Goal: Task Accomplishment & Management: Use online tool/utility

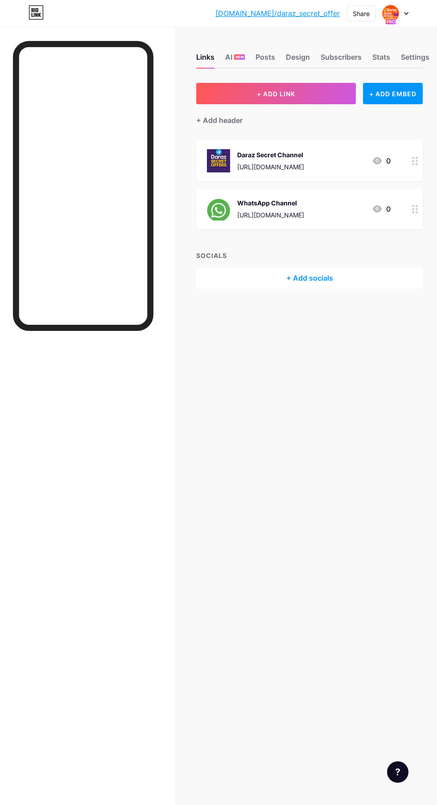
click at [333, 282] on div "+ Add socials" at bounding box center [309, 277] width 226 height 21
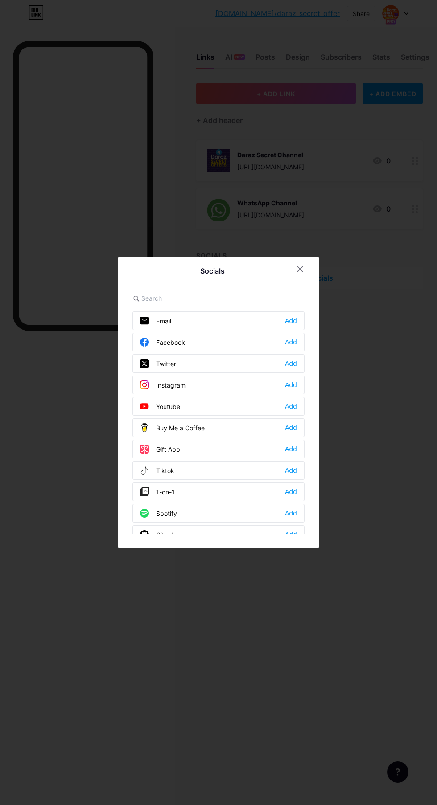
click at [359, 225] on div at bounding box center [218, 402] width 437 height 805
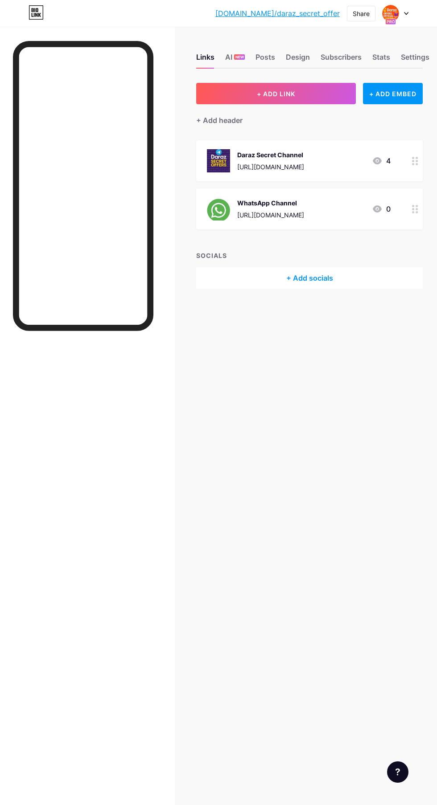
click at [391, 160] on div "Daraz Secret Channel [URL][DOMAIN_NAME] 4" at bounding box center [309, 160] width 226 height 41
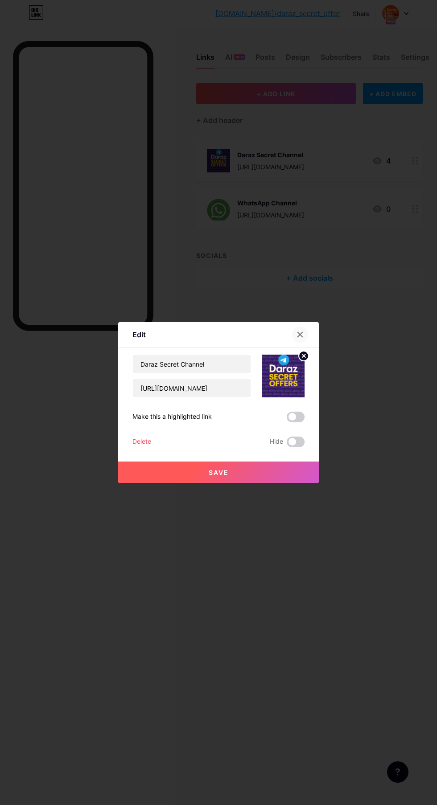
click at [303, 343] on div at bounding box center [300, 335] width 16 height 16
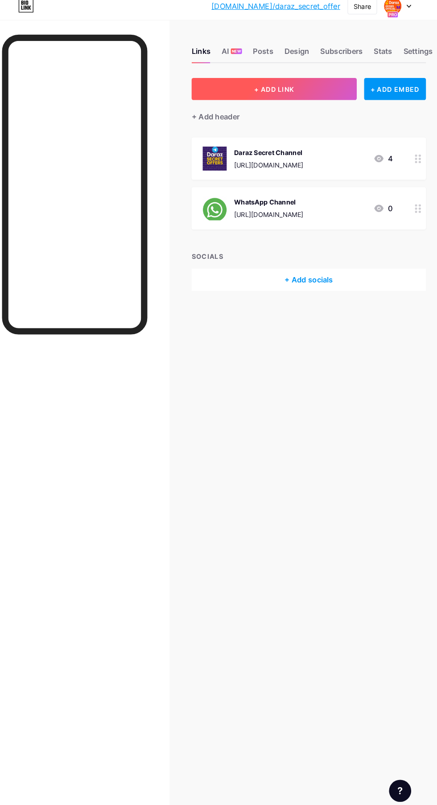
click at [323, 96] on button "+ ADD LINK" at bounding box center [276, 93] width 160 height 21
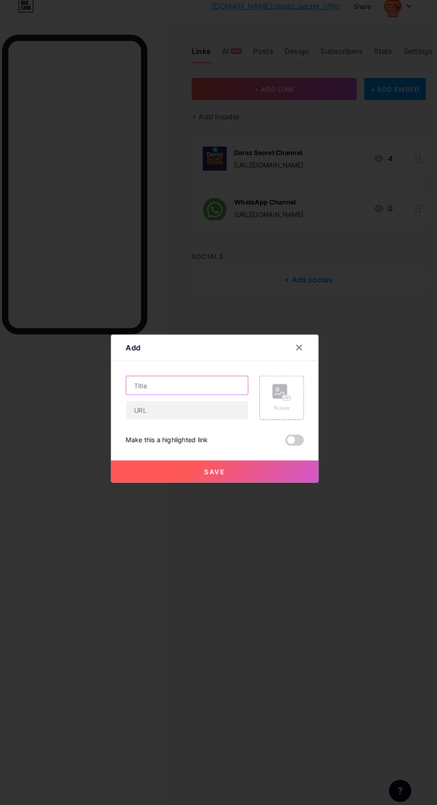
click at [199, 389] on input "text" at bounding box center [192, 380] width 118 height 18
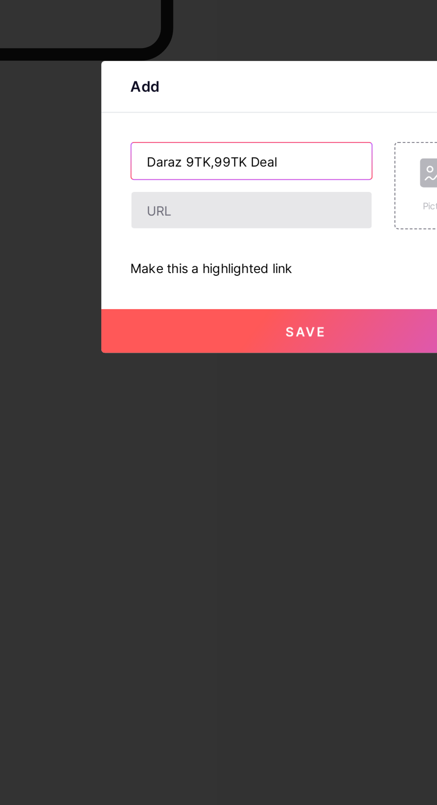
type input "Daraz 9TK,99TK Deal"
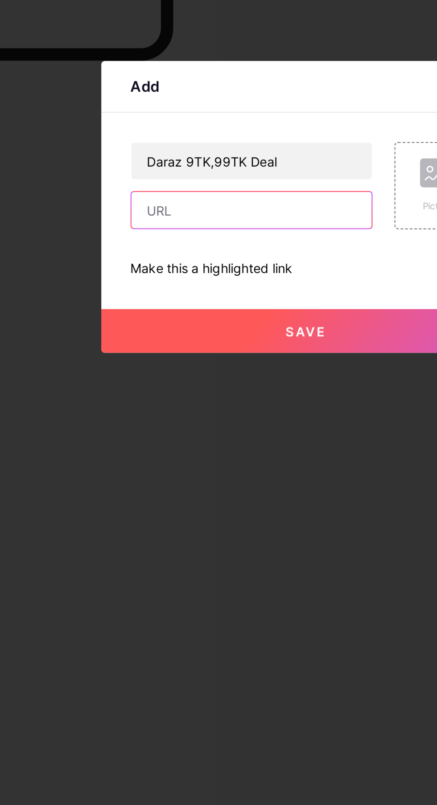
click at [144, 413] on input "text" at bounding box center [192, 404] width 118 height 18
type input "https://s.daraz.com.bd/s.ZqAmN?cc"
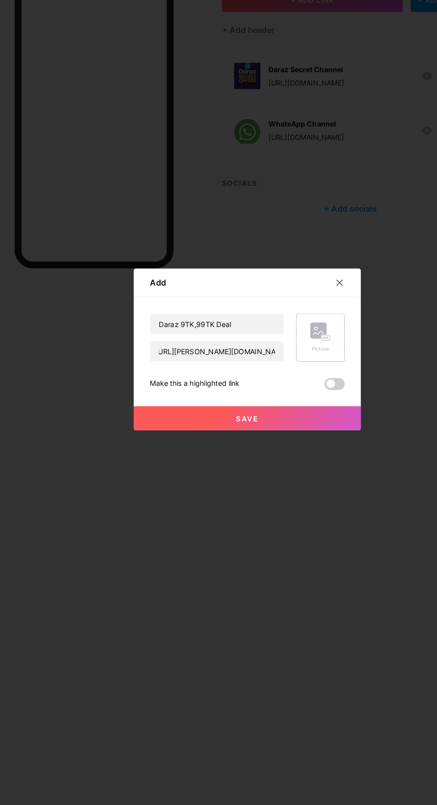
click at [291, 395] on rect at bounding box center [287, 392] width 7 height 4
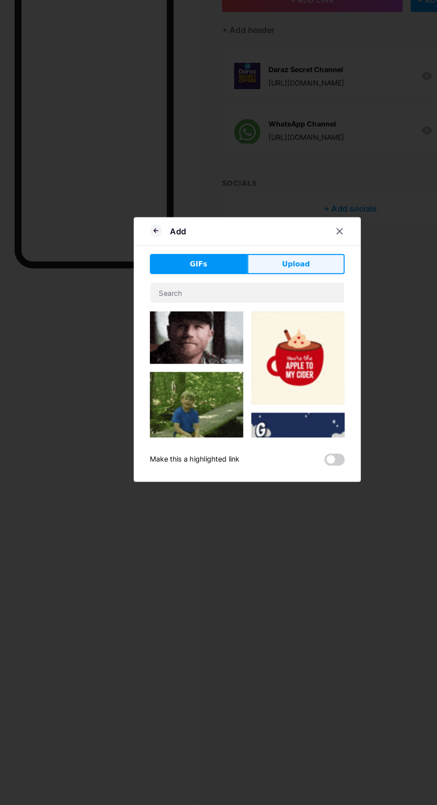
click at [243, 336] on button "Upload" at bounding box center [261, 327] width 86 height 18
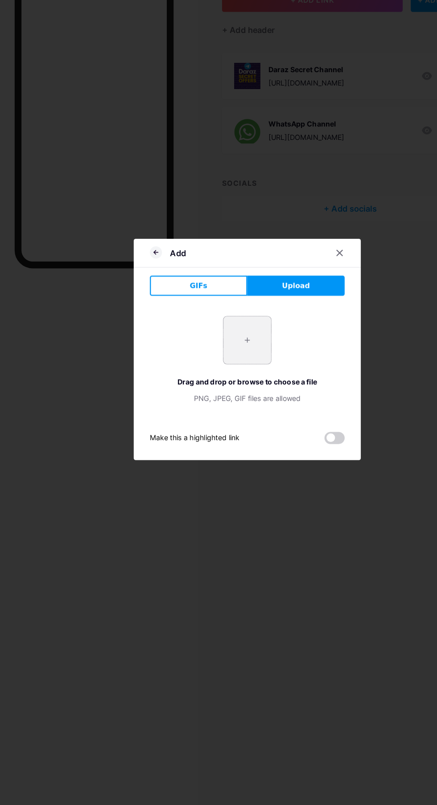
click at [216, 415] on input "file" at bounding box center [218, 395] width 42 height 42
type input "C:\fakepath\1000387712.jpg"
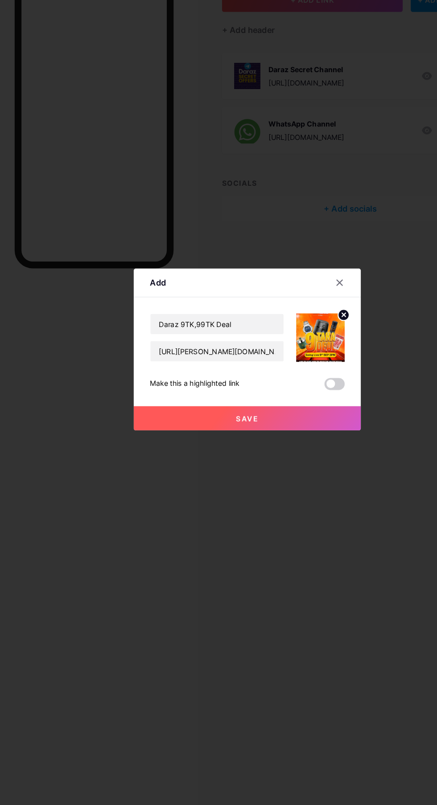
click at [288, 474] on button "Save" at bounding box center [218, 463] width 201 height 21
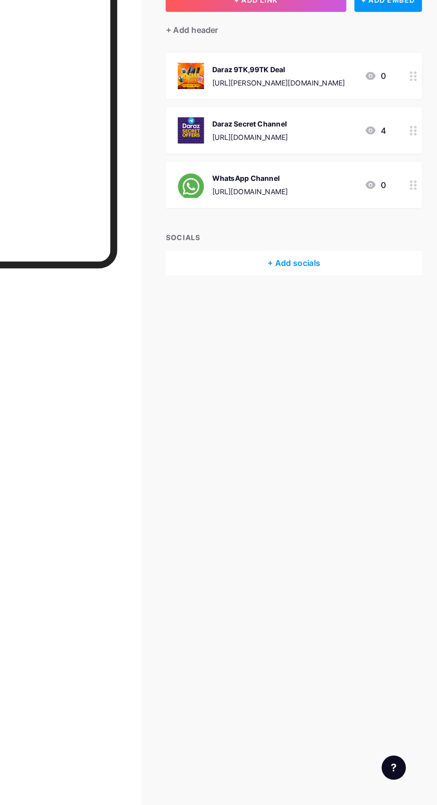
click at [415, 209] on icon at bounding box center [415, 209] width 6 height 8
click at [297, 423] on span at bounding box center [296, 417] width 18 height 11
click at [287, 419] on input "checkbox" at bounding box center [287, 419] width 0 height 0
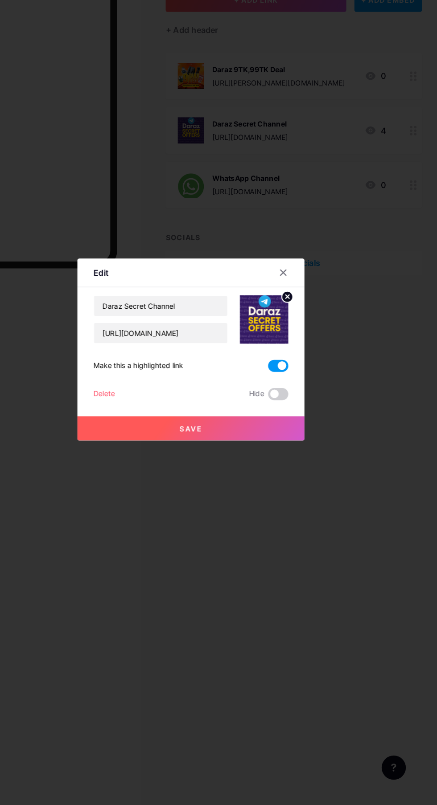
click at [277, 483] on button "Save" at bounding box center [218, 472] width 201 height 21
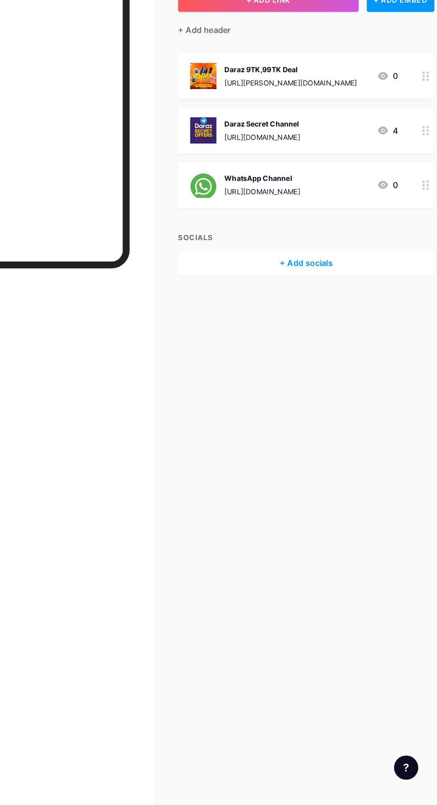
click at [415, 257] on icon at bounding box center [415, 257] width 6 height 8
click at [302, 423] on span at bounding box center [296, 417] width 18 height 11
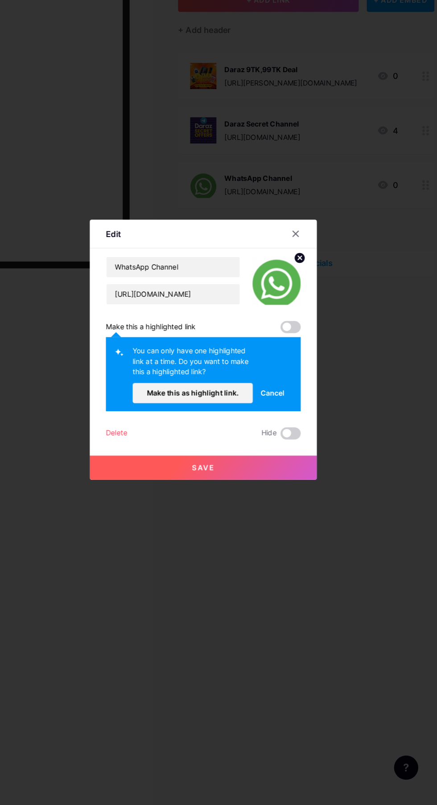
click at [292, 388] on span at bounding box center [296, 383] width 18 height 11
click at [289, 450] on button "Cancel" at bounding box center [279, 441] width 35 height 18
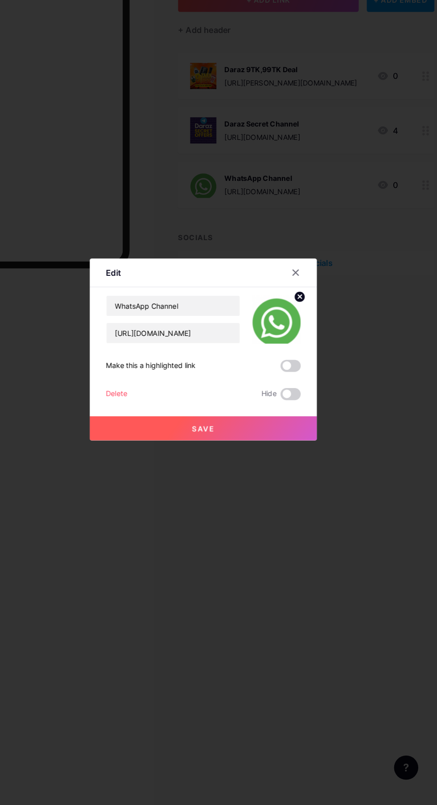
click at [297, 423] on span at bounding box center [296, 417] width 18 height 11
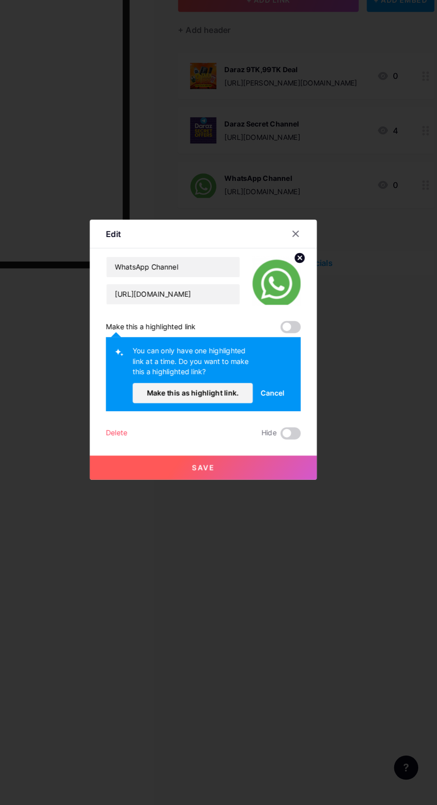
click at [310, 308] on div at bounding box center [305, 300] width 27 height 16
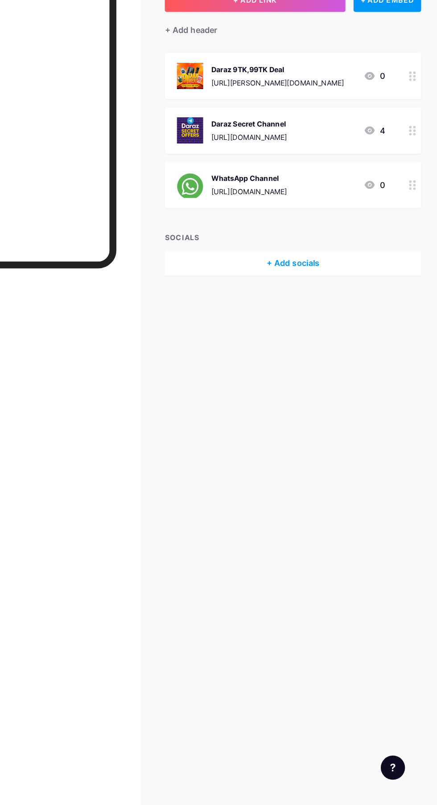
click at [411, 161] on div at bounding box center [414, 160] width 15 height 41
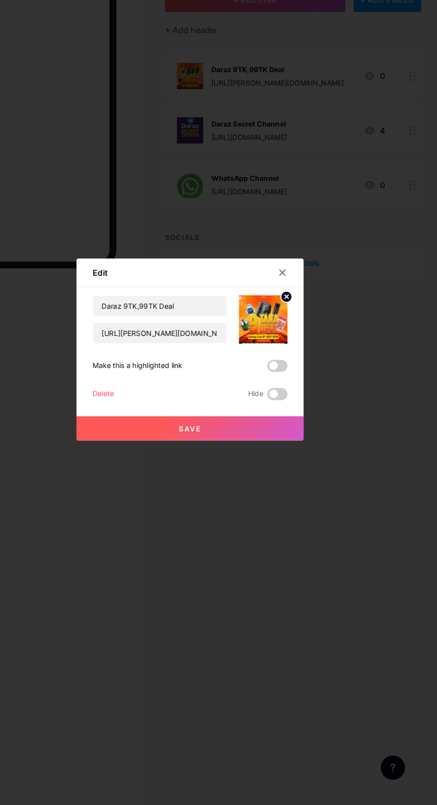
click at [404, 349] on div at bounding box center [218, 402] width 437 height 805
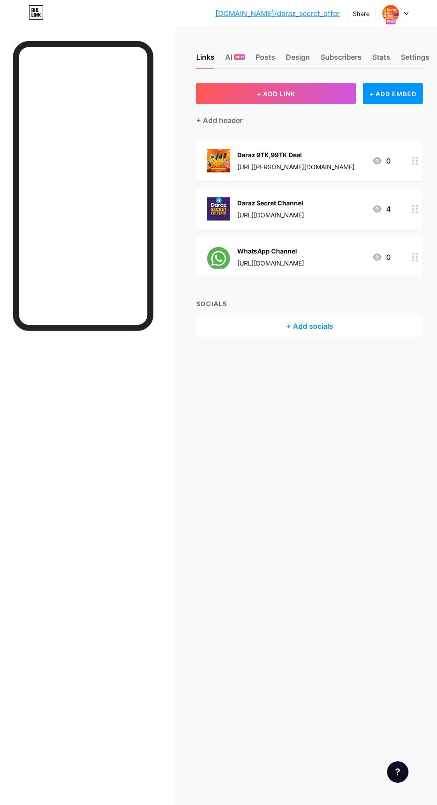
click at [407, 13] on icon at bounding box center [406, 13] width 4 height 2
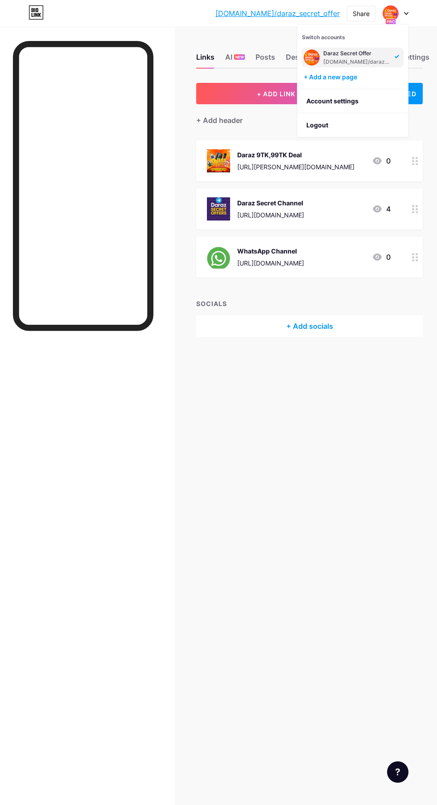
click at [341, 369] on div "Links AI NEW Posts Design Subscribers Stats Settings + ADD LINK + ADD EMBED + A…" at bounding box center [218, 204] width 437 height 355
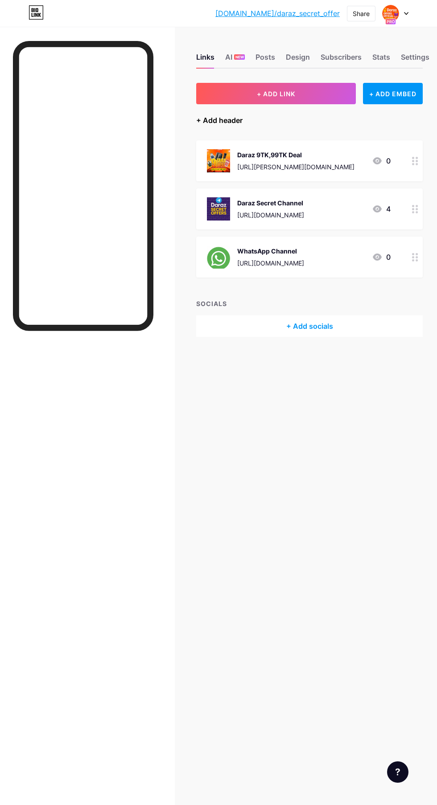
click at [222, 120] on div "+ Add header" at bounding box center [219, 120] width 46 height 11
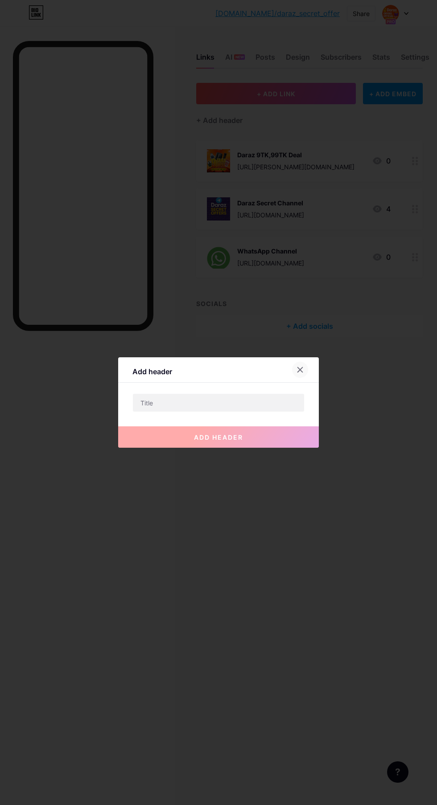
click at [306, 378] on div at bounding box center [300, 370] width 16 height 16
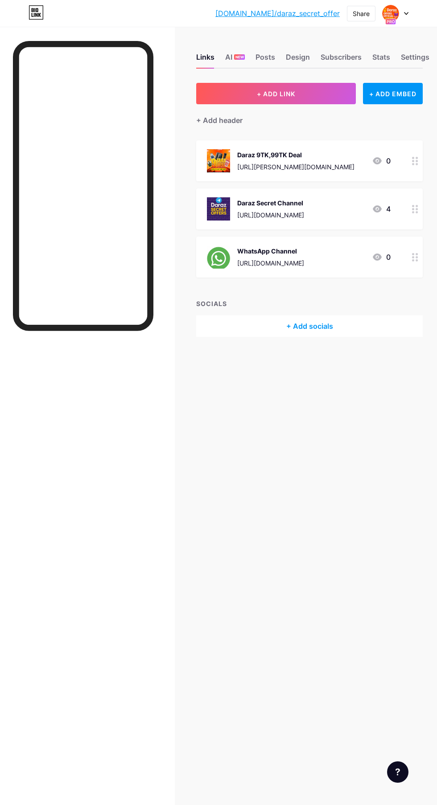
scroll to position [31, 0]
click at [411, 83] on div "+ ADD EMBED" at bounding box center [393, 93] width 60 height 21
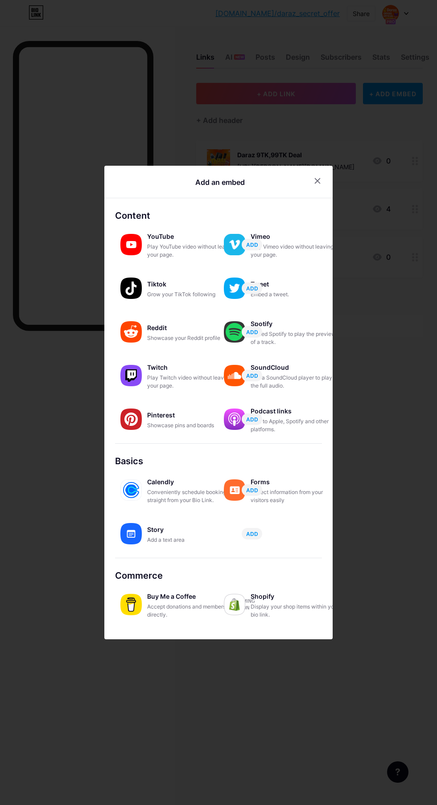
click at [331, 104] on div at bounding box center [218, 402] width 437 height 805
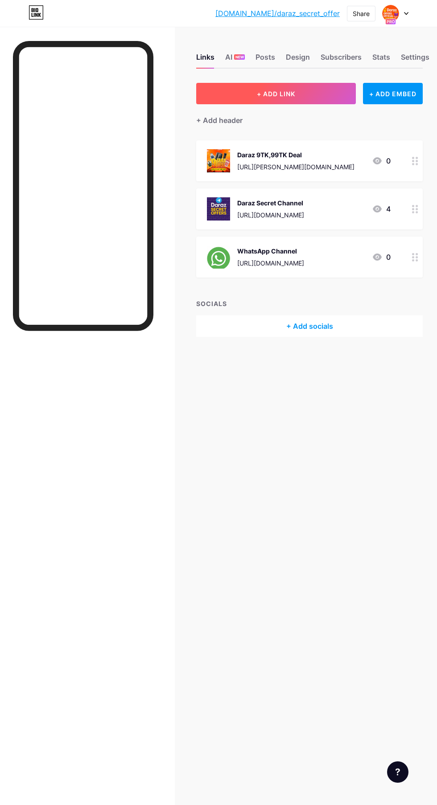
click at [301, 83] on button "+ ADD LINK" at bounding box center [276, 93] width 160 height 21
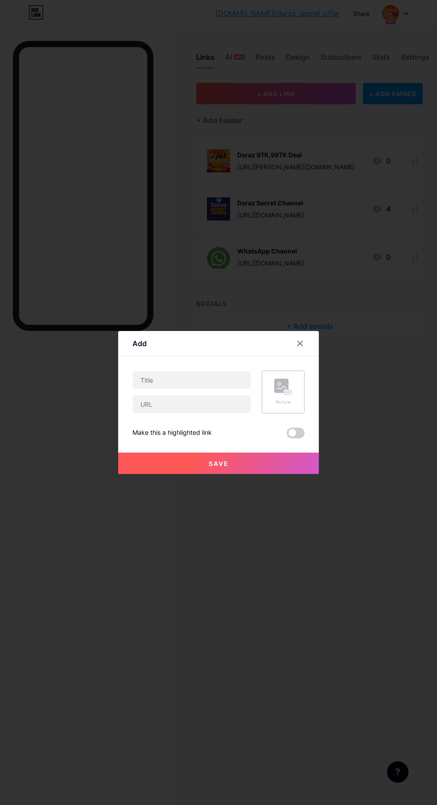
click at [289, 406] on div "Picture" at bounding box center [283, 392] width 18 height 27
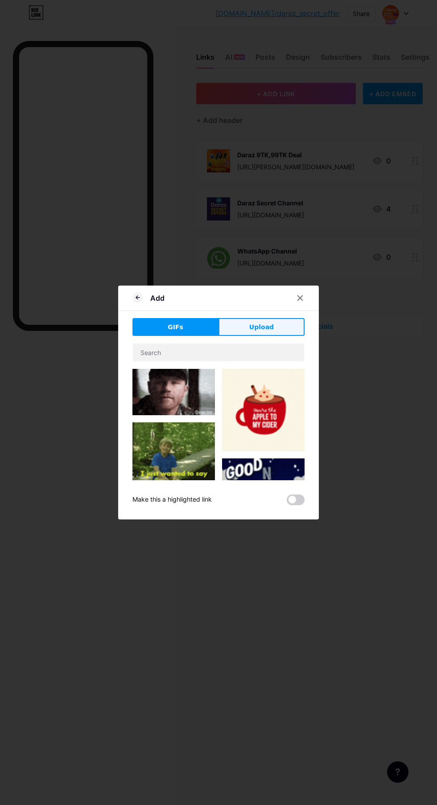
click at [271, 332] on span "Upload" at bounding box center [261, 327] width 25 height 9
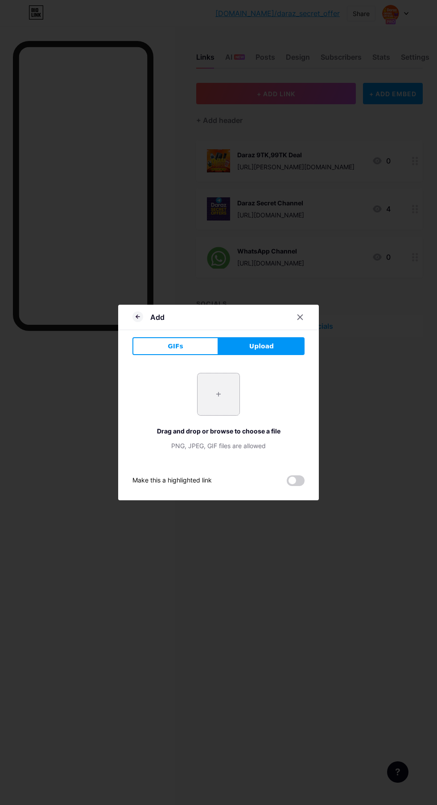
click at [226, 415] on input "file" at bounding box center [218, 395] width 42 height 42
type input "C:\fakepath\1000386946.jpg"
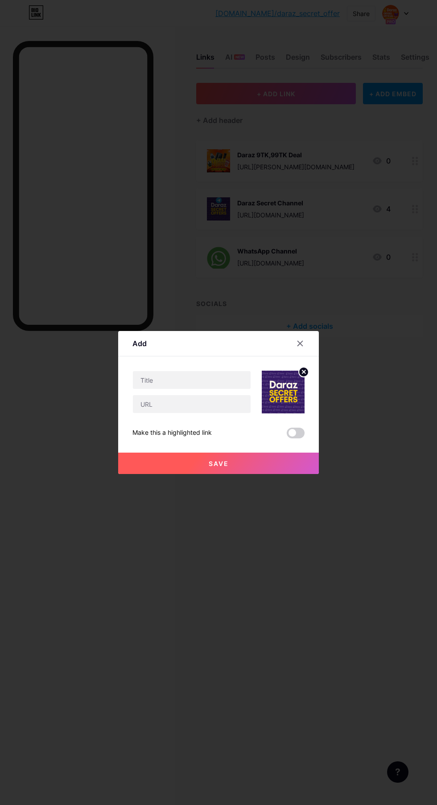
click at [292, 439] on span at bounding box center [296, 433] width 18 height 11
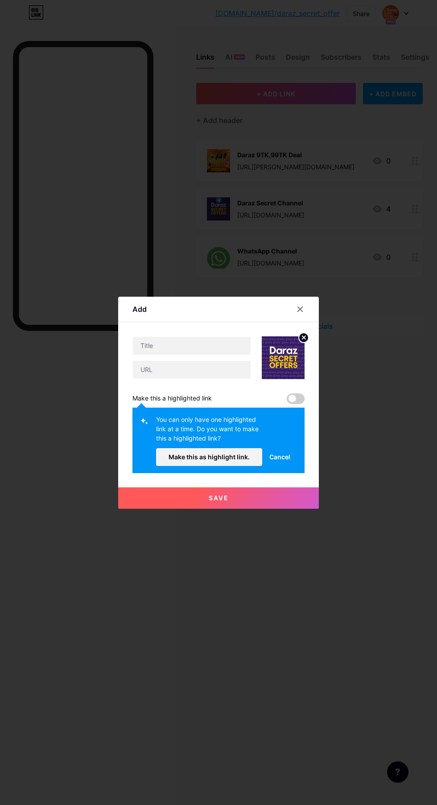
click at [299, 404] on span at bounding box center [296, 399] width 18 height 11
click at [238, 461] on span "Make this as highlight link." at bounding box center [208, 457] width 81 height 8
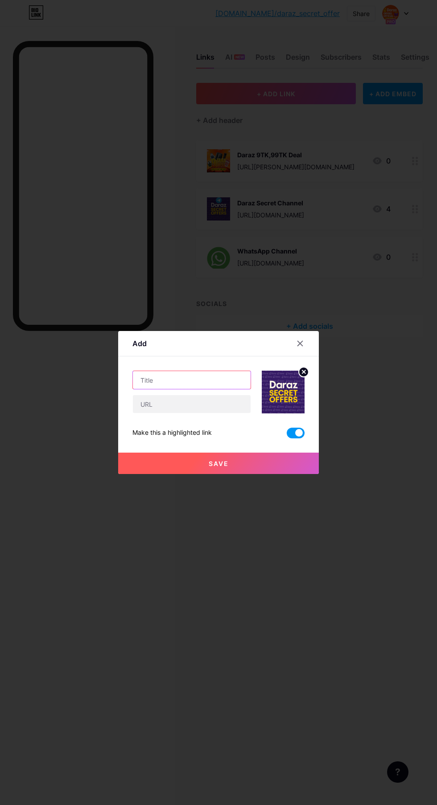
click at [200, 389] on input "text" at bounding box center [192, 380] width 118 height 18
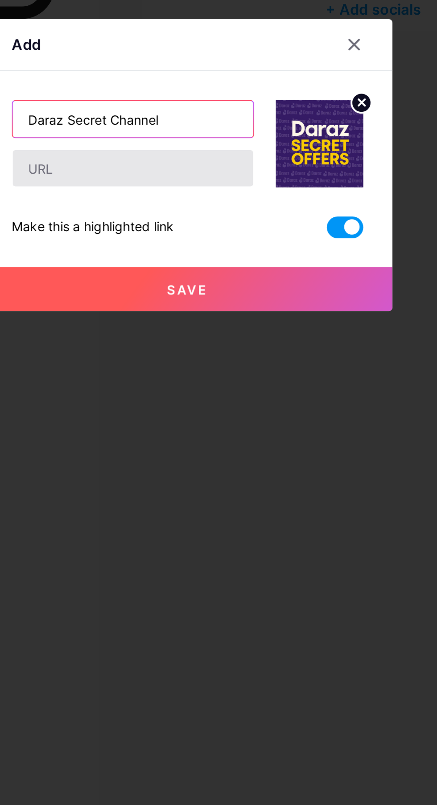
type input "Daraz Secret Channel"
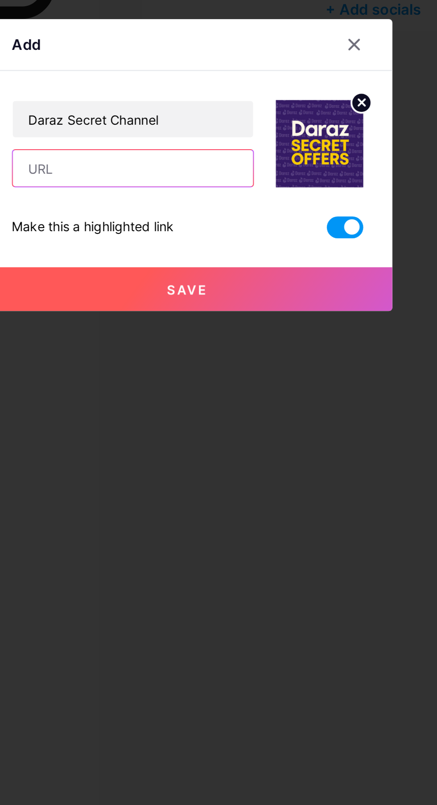
click at [211, 413] on input "text" at bounding box center [192, 404] width 118 height 18
type input "[URL][DOMAIN_NAME]"
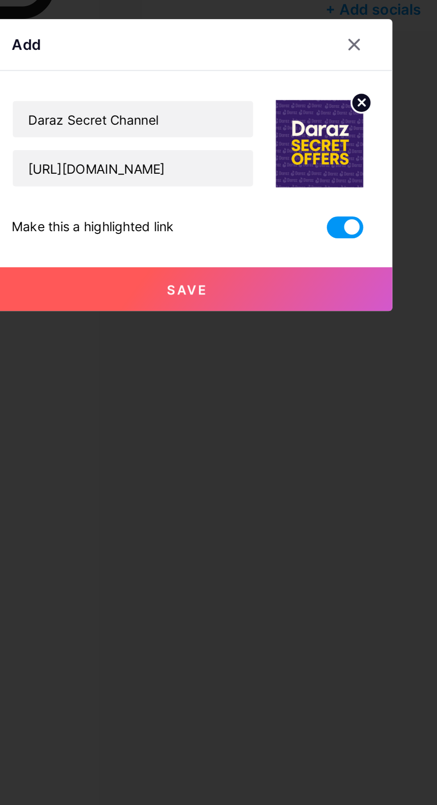
click at [304, 374] on icon at bounding box center [303, 371] width 3 height 3
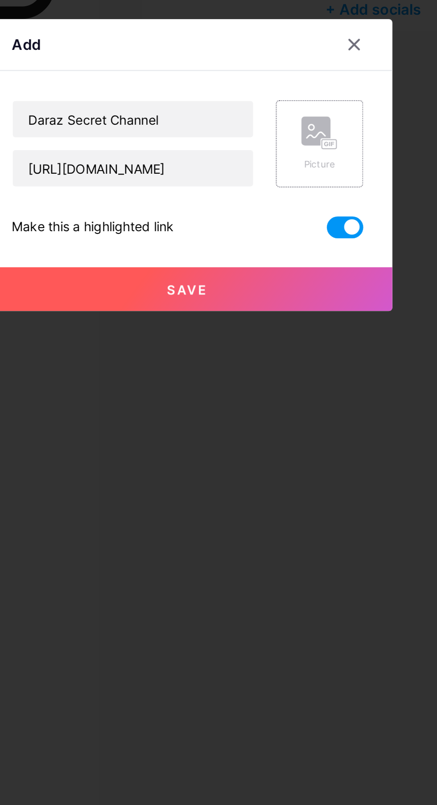
click at [287, 393] on rect at bounding box center [281, 386] width 14 height 14
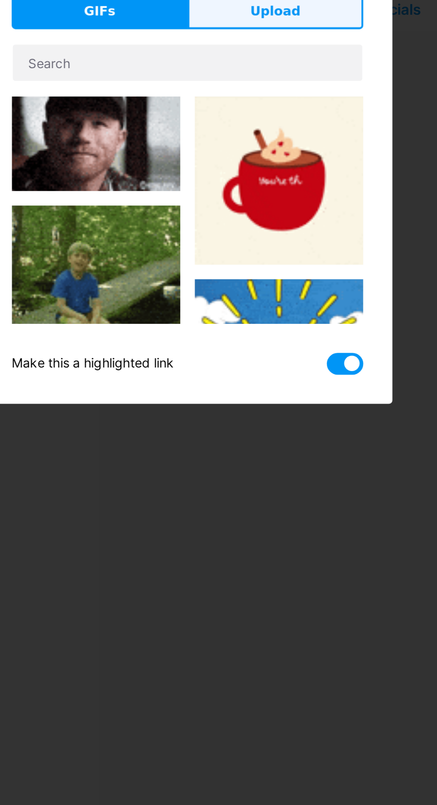
click at [275, 336] on button "Upload" at bounding box center [261, 327] width 86 height 18
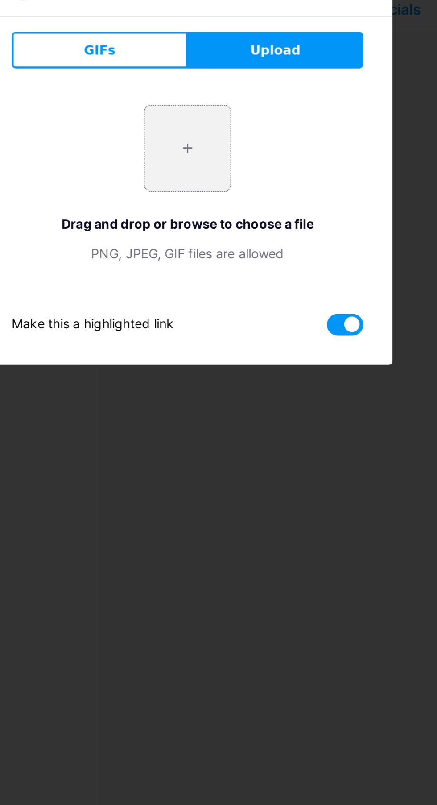
click at [226, 415] on input "file" at bounding box center [218, 395] width 42 height 42
type input "C:\fakepath\1000386981.jpg"
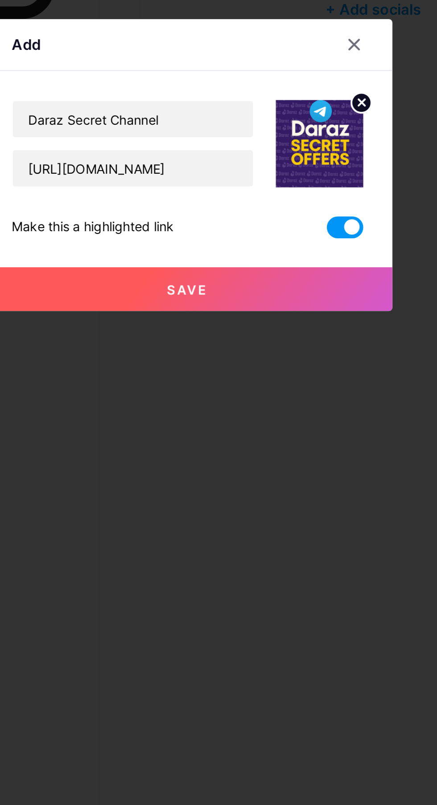
click at [272, 474] on button "Save" at bounding box center [218, 463] width 201 height 21
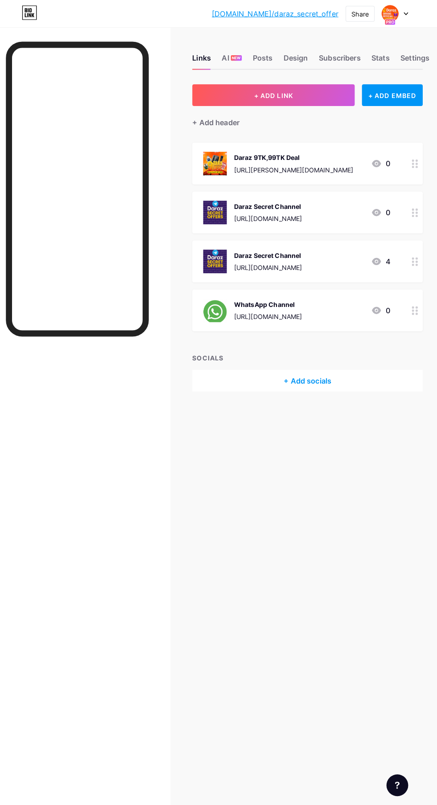
scroll to position [0, 0]
click at [412, 93] on div "+ ADD EMBED" at bounding box center [393, 93] width 60 height 21
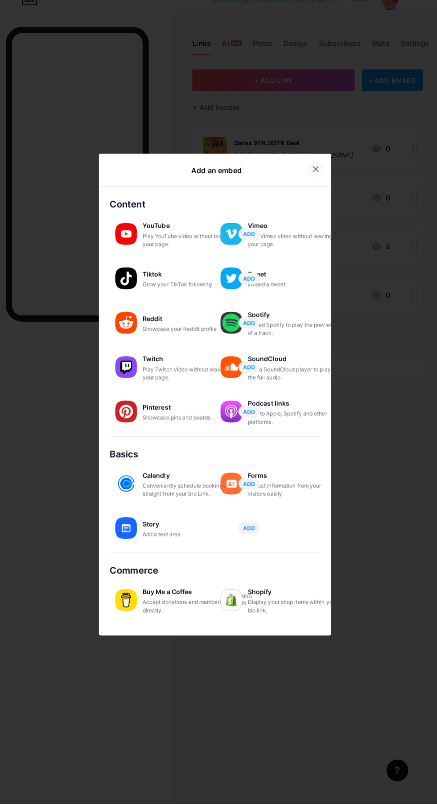
click at [316, 184] on icon at bounding box center [317, 181] width 5 height 5
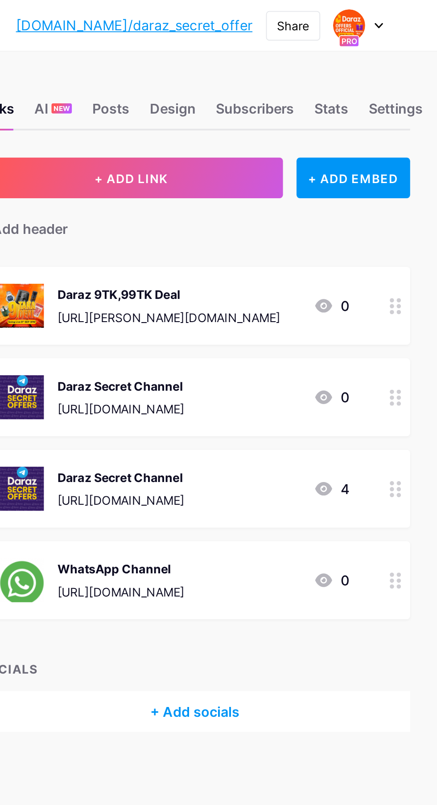
click at [413, 150] on div at bounding box center [414, 160] width 15 height 41
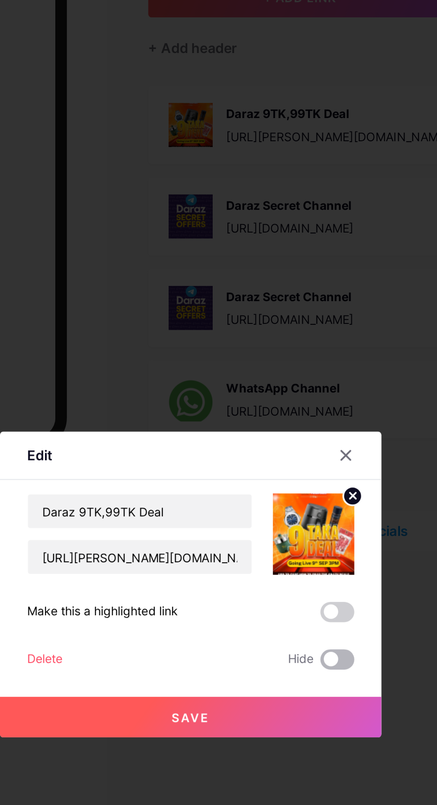
click at [292, 448] on span at bounding box center [296, 442] width 18 height 11
click at [287, 444] on input "checkbox" at bounding box center [287, 444] width 0 height 0
click at [264, 483] on button "Save" at bounding box center [218, 472] width 201 height 21
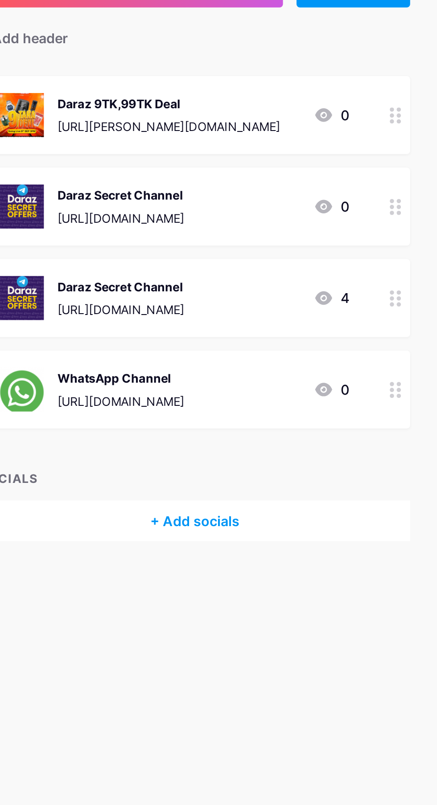
click at [416, 157] on circle at bounding box center [416, 158] width 2 height 2
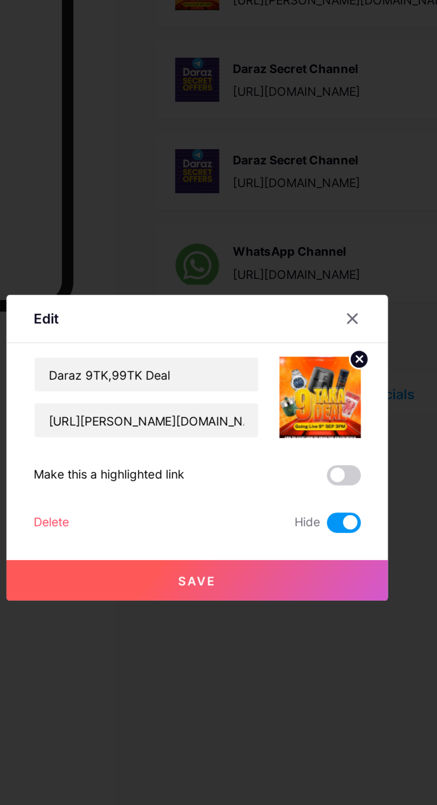
click at [296, 448] on span at bounding box center [296, 442] width 18 height 11
click at [287, 444] on input "checkbox" at bounding box center [287, 444] width 0 height 0
click at [275, 483] on button "Save" at bounding box center [218, 472] width 201 height 21
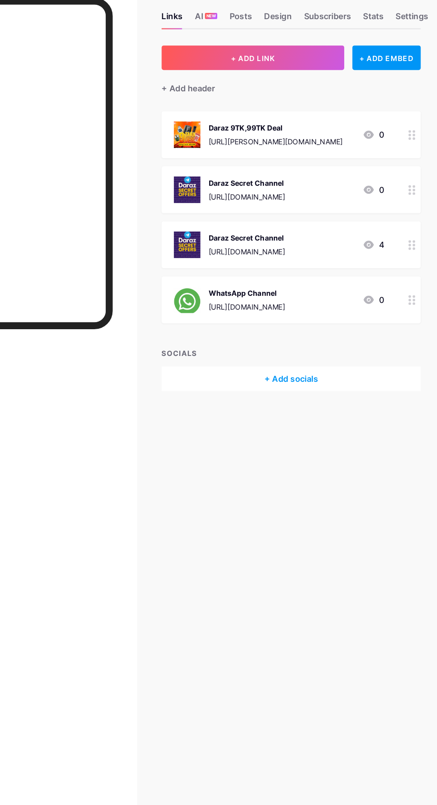
click at [415, 160] on icon at bounding box center [415, 161] width 6 height 8
click at [296, 448] on span at bounding box center [296, 442] width 18 height 11
click at [287, 444] on input "checkbox" at bounding box center [287, 444] width 0 height 0
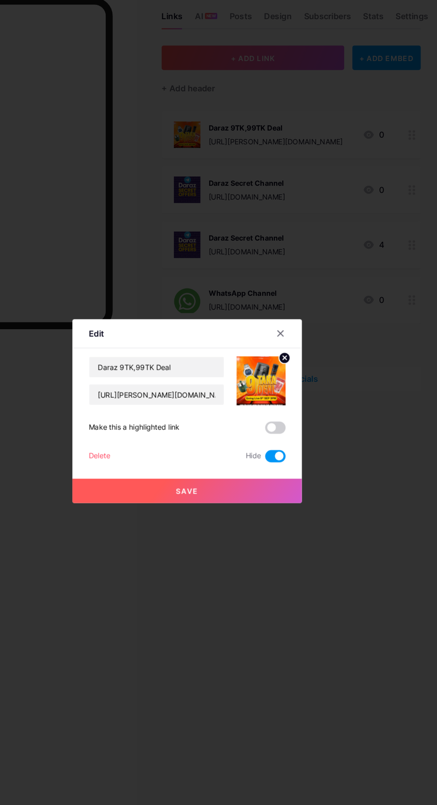
click at [289, 483] on button "Save" at bounding box center [218, 472] width 201 height 21
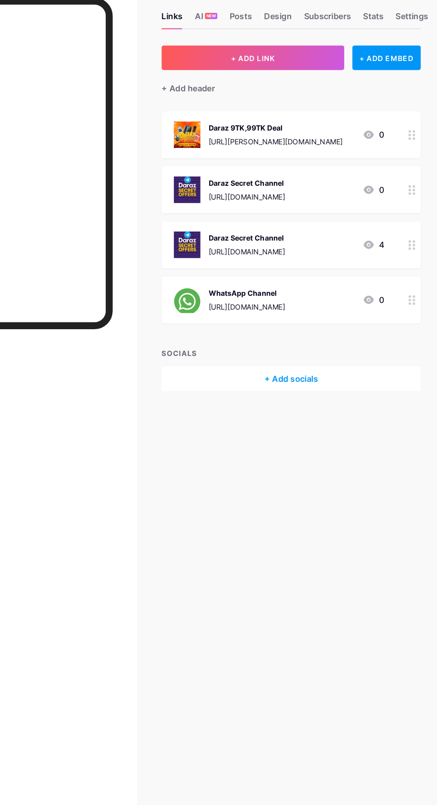
click at [418, 263] on div at bounding box center [414, 257] width 15 height 41
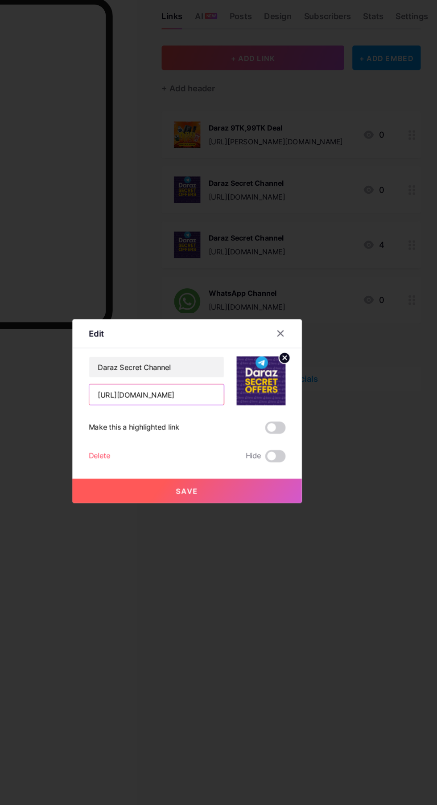
click at [240, 397] on input "[URL][DOMAIN_NAME]" at bounding box center [192, 388] width 118 height 18
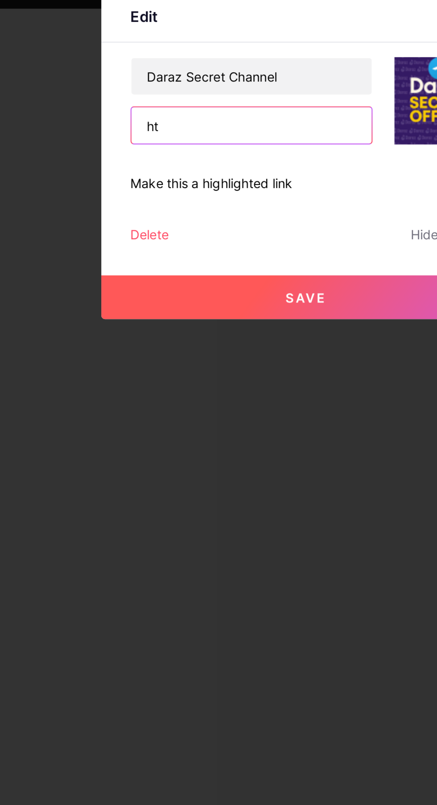
type input "h"
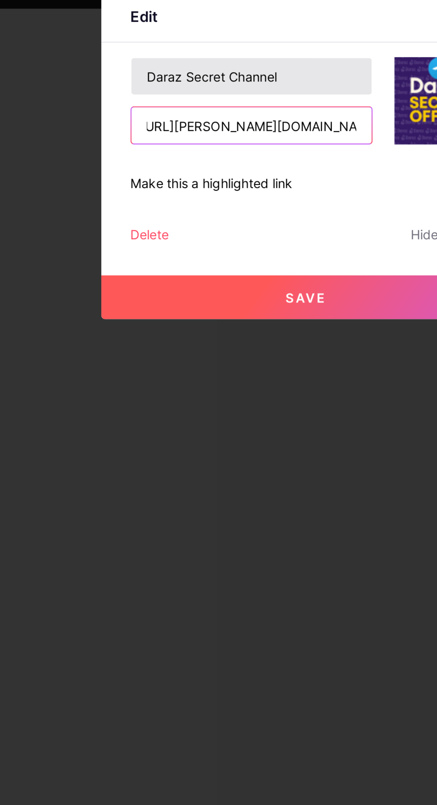
type input "https://s.daraz.com.bd/s.ZqAmN?cc"
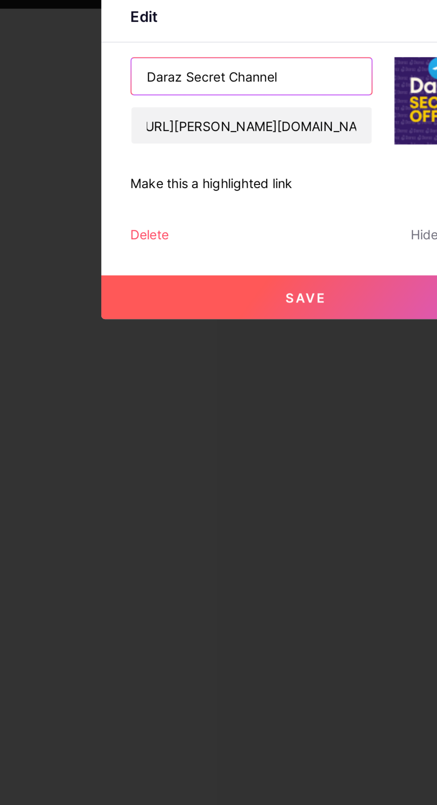
click at [214, 373] on input "Daraz Secret Channel" at bounding box center [192, 364] width 118 height 18
click at [167, 373] on input "Daraz 9TK Deal" at bounding box center [192, 364] width 118 height 18
click at [168, 373] on input "Daraz 9TK Deal" at bounding box center [192, 364] width 118 height 18
click at [173, 373] on input "Daraz 9TK Deal" at bounding box center [192, 364] width 118 height 18
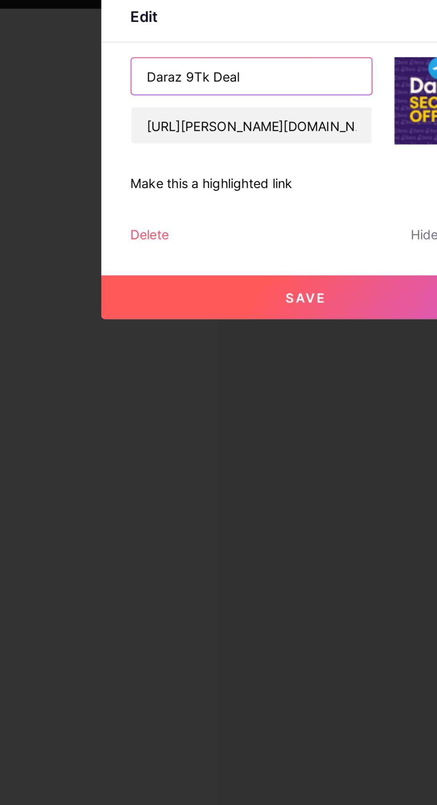
click at [183, 373] on input "Daraz 9Tk Deal" at bounding box center [192, 364] width 118 height 18
click at [193, 373] on input "Daraz 9Tk Deal" at bounding box center [192, 364] width 118 height 18
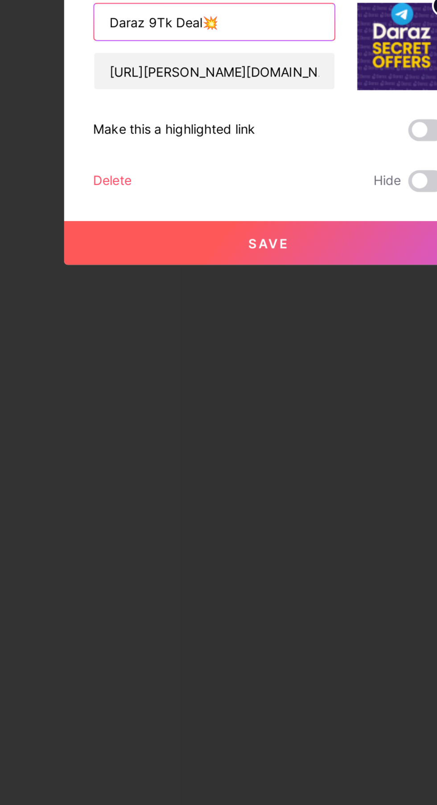
type input "Daraz 9Tk Deal💥"
click at [284, 398] on img at bounding box center [283, 376] width 43 height 43
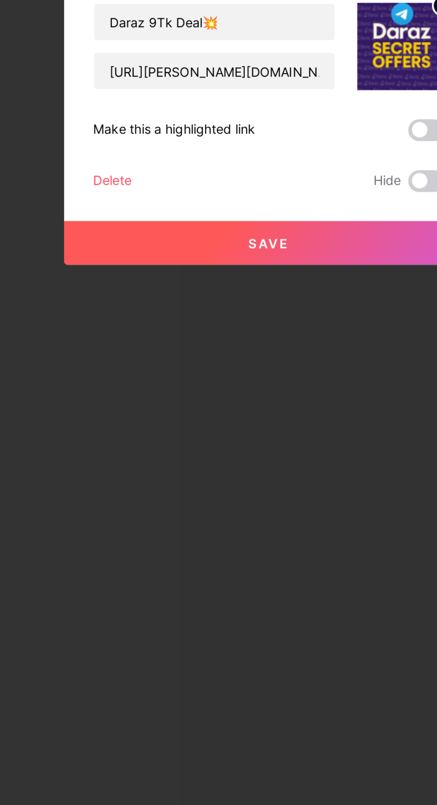
click at [298, 362] on icon at bounding box center [303, 356] width 11 height 11
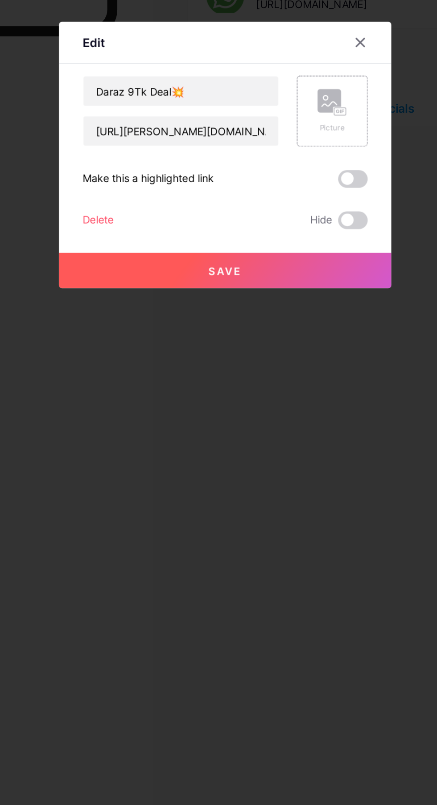
click at [283, 379] on icon at bounding box center [283, 371] width 18 height 16
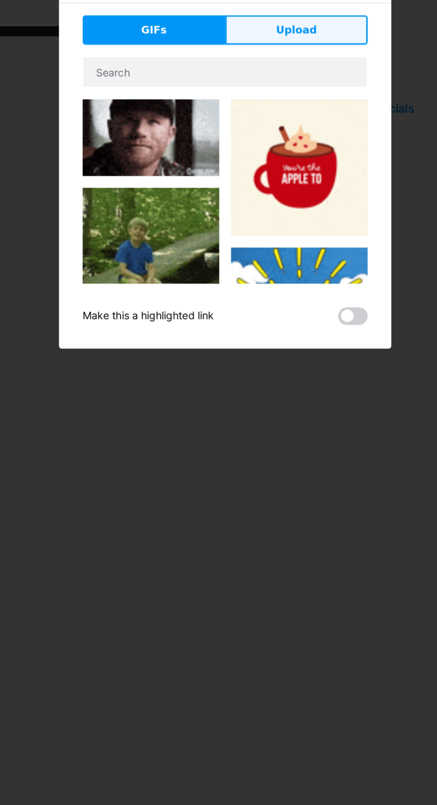
click at [276, 336] on button "Upload" at bounding box center [261, 327] width 86 height 18
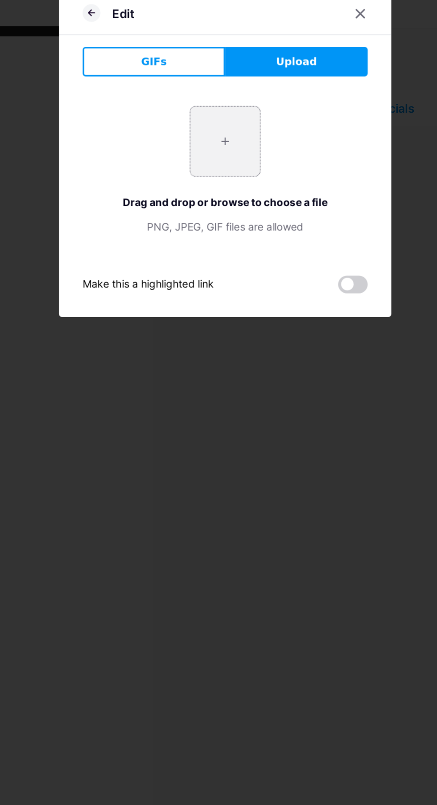
click at [224, 415] on input "file" at bounding box center [218, 395] width 42 height 42
type input "C:\fakepath\1000387712.jpg"
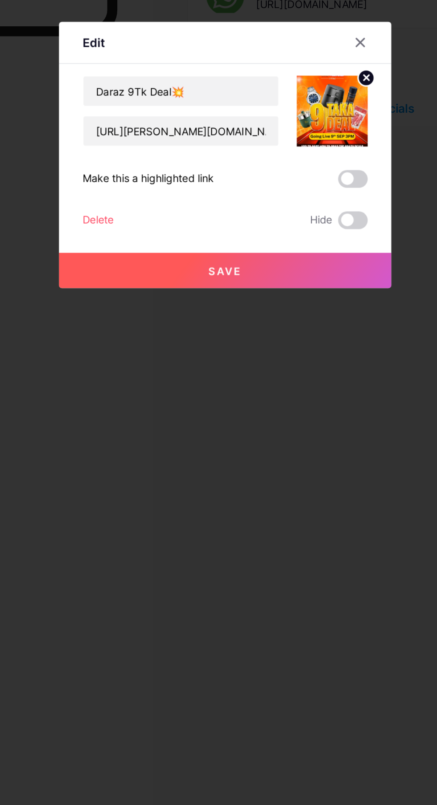
click at [282, 483] on button "Save" at bounding box center [218, 472] width 201 height 21
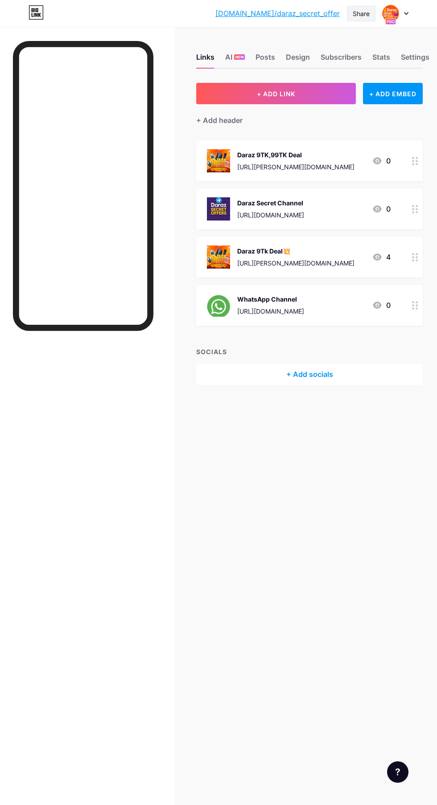
click at [369, 15] on div "Share" at bounding box center [361, 13] width 17 height 9
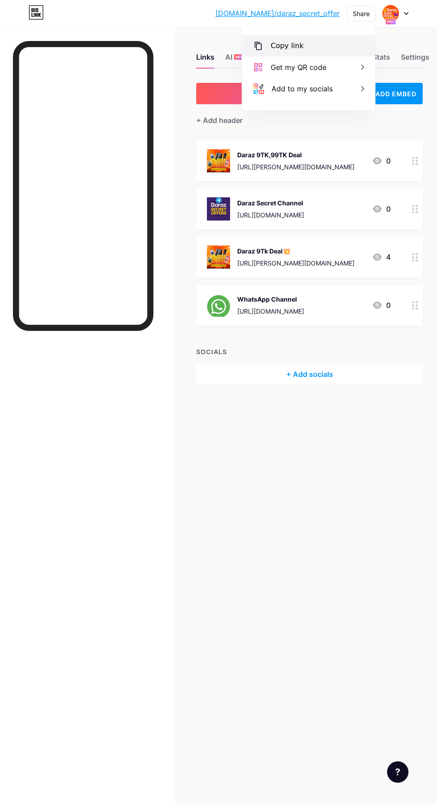
click at [308, 41] on div "Copy link" at bounding box center [308, 45] width 133 height 21
click at [329, 64] on div "Get my QR code" at bounding box center [308, 67] width 133 height 21
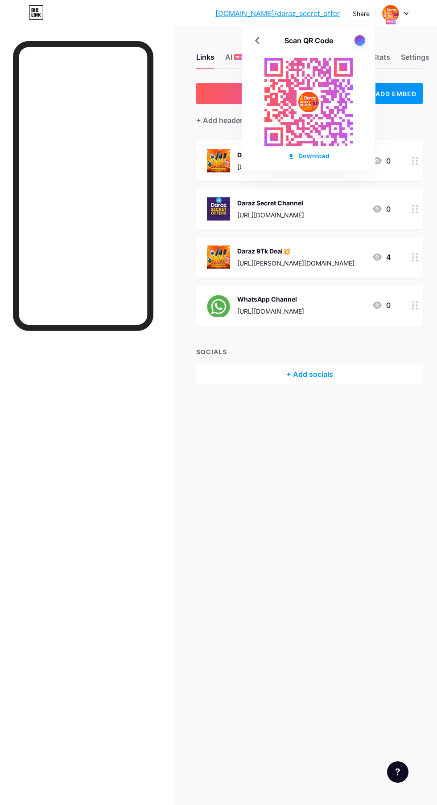
click at [305, 158] on div "Download" at bounding box center [309, 155] width 42 height 9
